Goal: Information Seeking & Learning: Learn about a topic

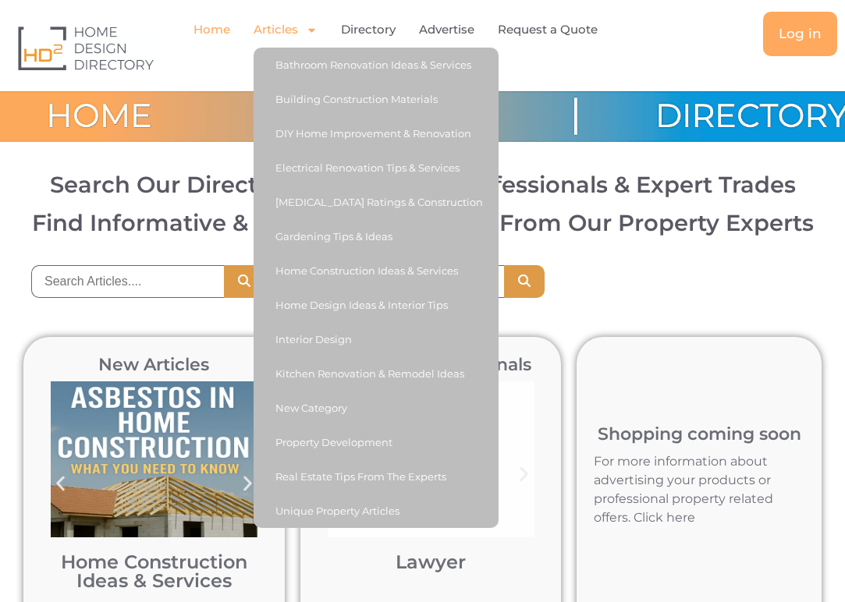
click at [285, 34] on link "Articles" at bounding box center [285, 30] width 64 height 36
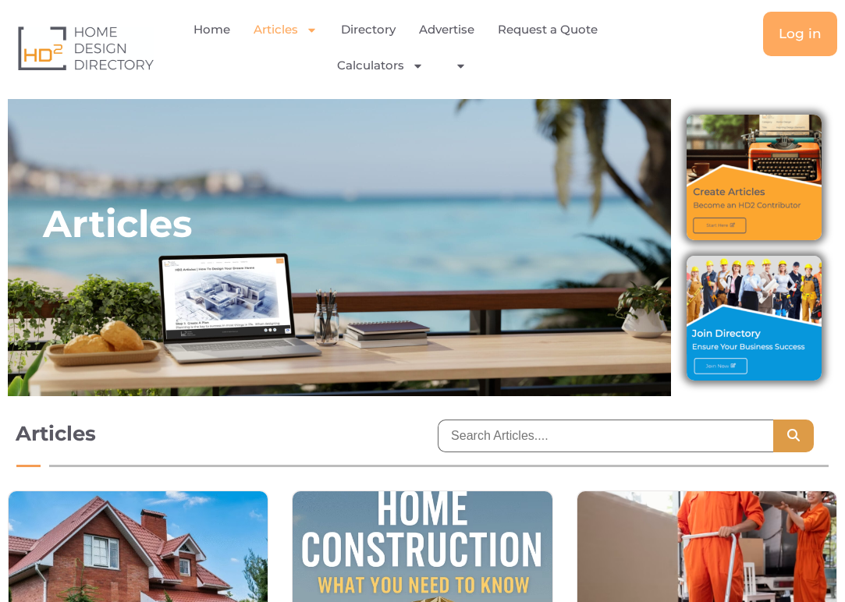
click at [285, 32] on link "Articles" at bounding box center [285, 30] width 64 height 36
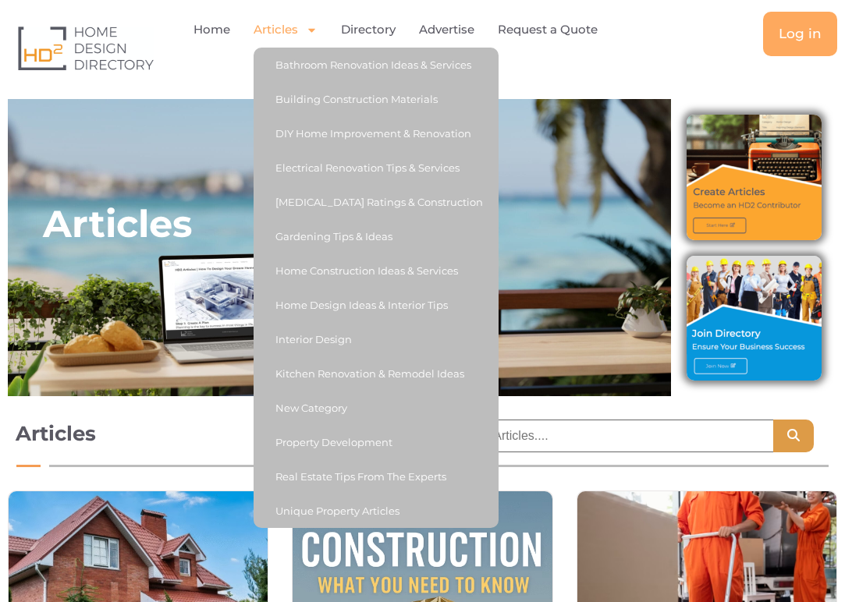
click at [283, 32] on link "Articles" at bounding box center [285, 30] width 64 height 36
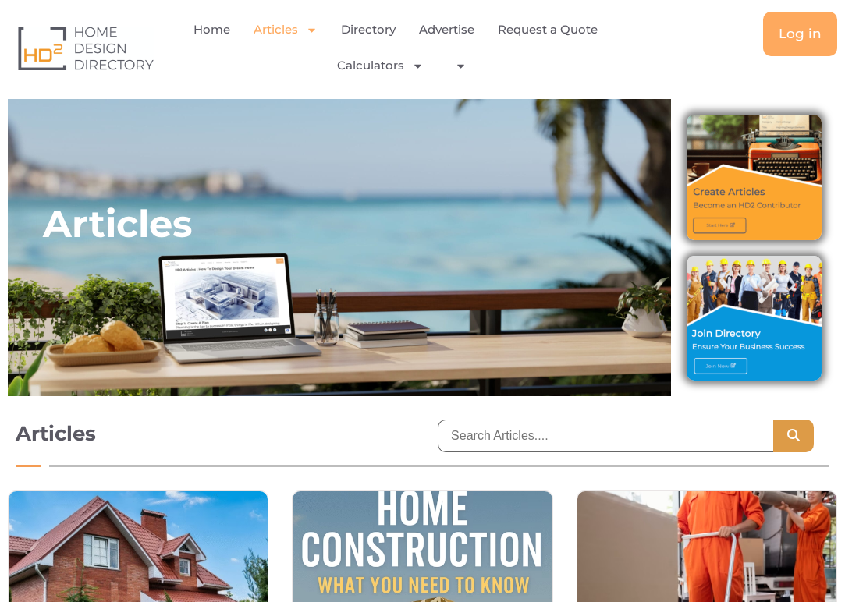
click at [283, 32] on link "Articles" at bounding box center [285, 30] width 64 height 36
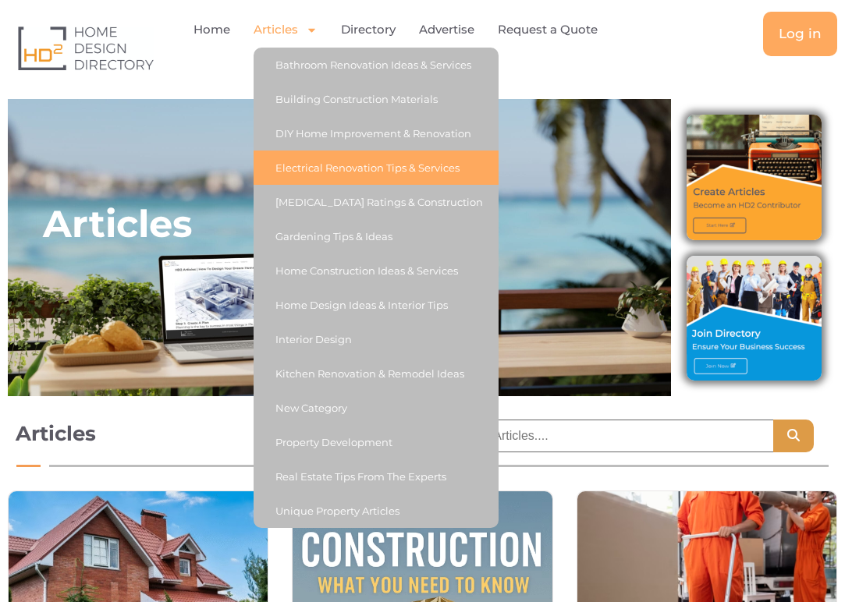
click at [334, 164] on link "Electrical Renovation Tips & Services" at bounding box center [375, 167] width 245 height 34
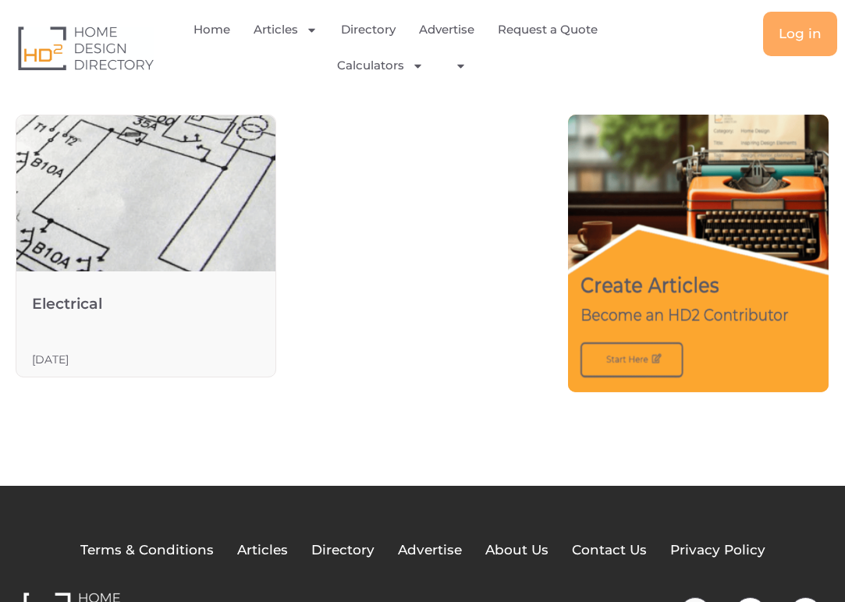
scroll to position [310, 0]
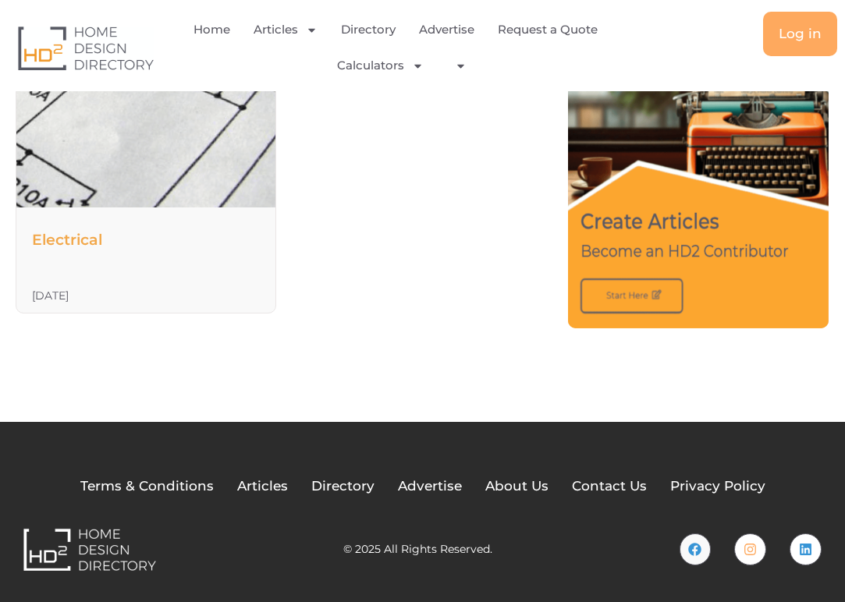
click at [69, 250] on div "Electrical" at bounding box center [67, 244] width 70 height 27
click at [69, 241] on link "Electrical" at bounding box center [67, 240] width 70 height 18
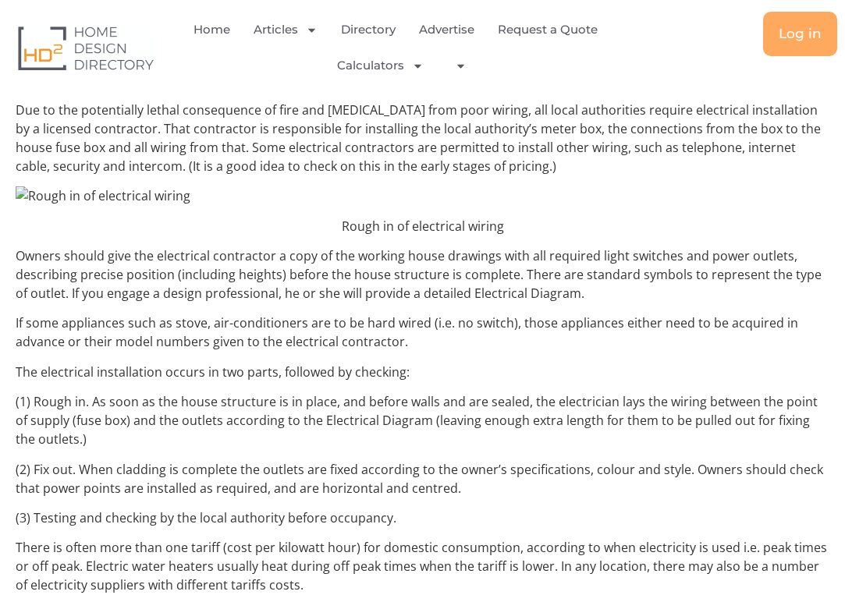
scroll to position [669, 0]
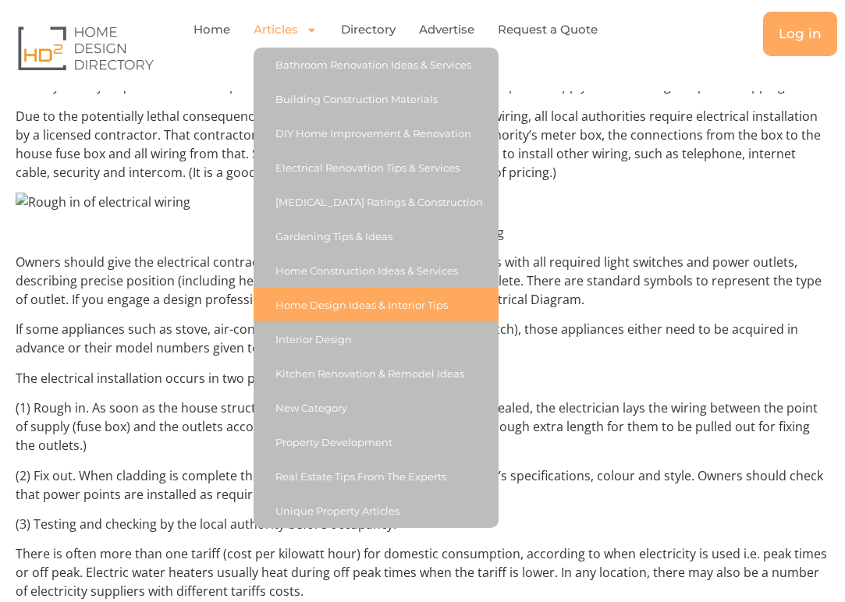
click at [301, 297] on link "Home Design Ideas & Interior Tips" at bounding box center [375, 305] width 245 height 34
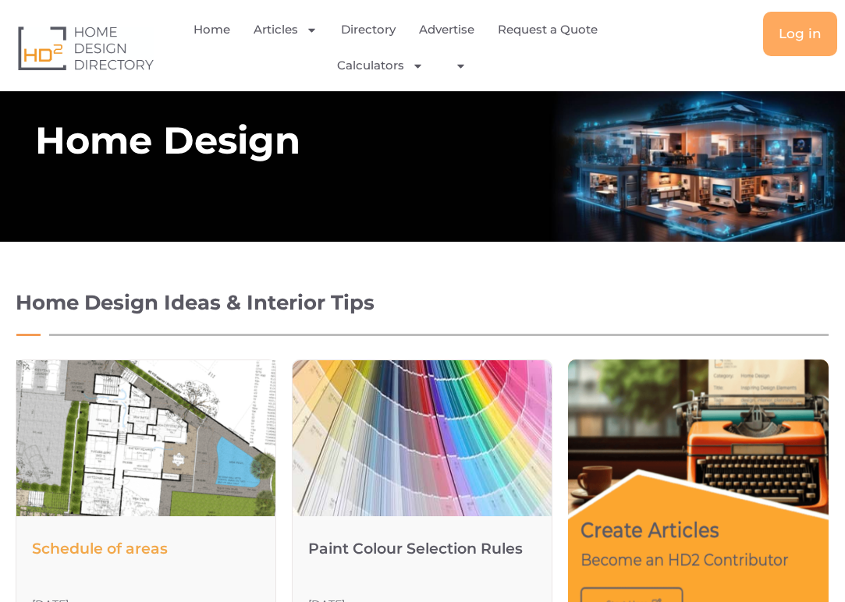
click at [127, 471] on img at bounding box center [146, 438] width 326 height 214
click at [113, 542] on link "Schedule of areas" at bounding box center [100, 549] width 136 height 18
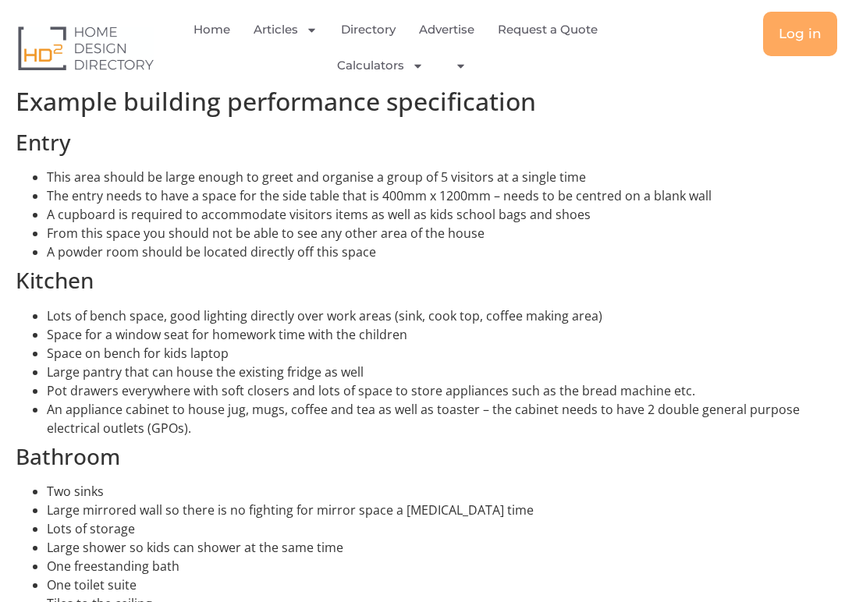
scroll to position [1008, 0]
